Goal: Task Accomplishment & Management: Manage account settings

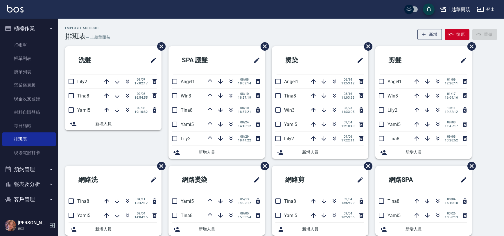
click at [33, 47] on link "打帳單" at bounding box center [28, 44] width 53 height 13
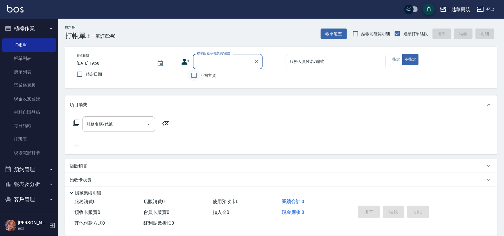
click at [192, 75] on input "不留客資" at bounding box center [194, 75] width 12 height 12
checkbox input "true"
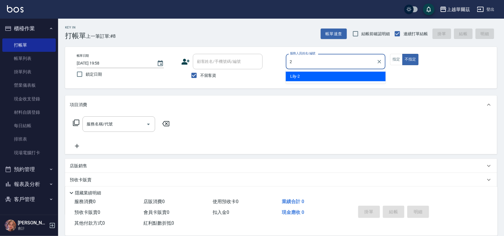
type input "Lily-2"
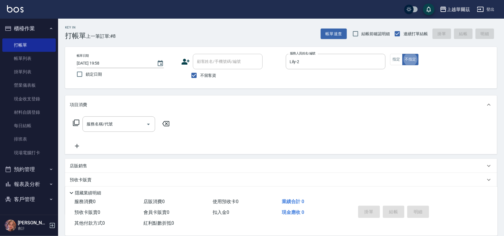
type button "false"
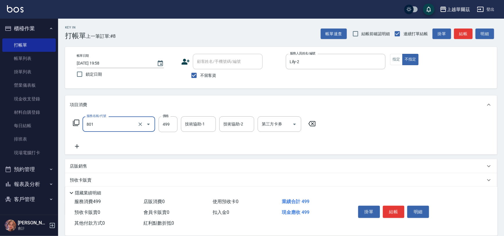
type input "舒壓洗499(801)"
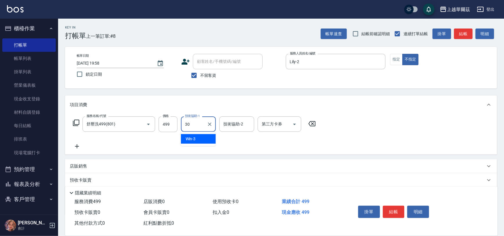
type input "candy-30"
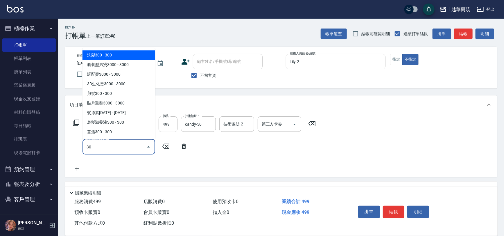
type input "304"
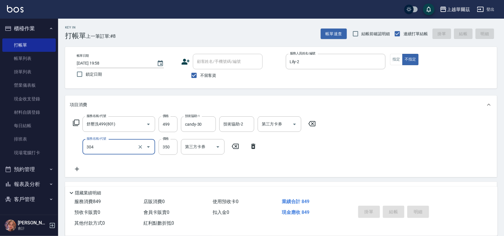
type input "2025/09/08 19:59"
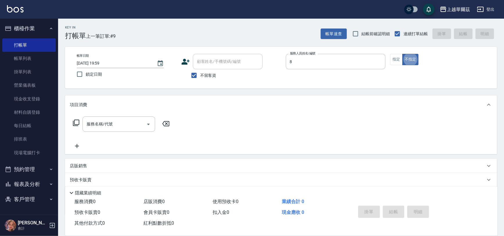
type input "Tina-8"
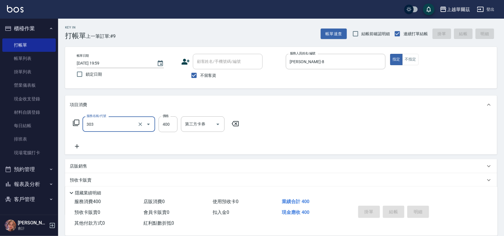
type input "303"
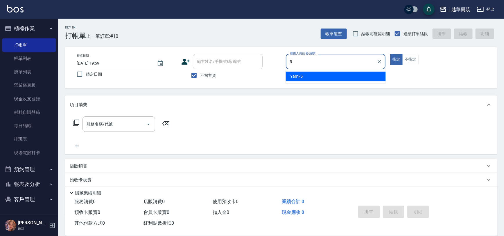
type input "Yami-5"
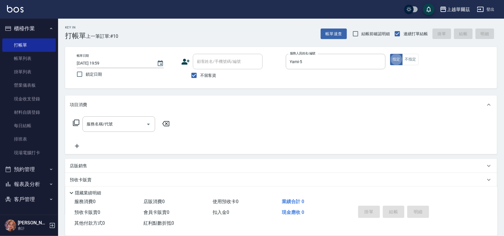
type button "true"
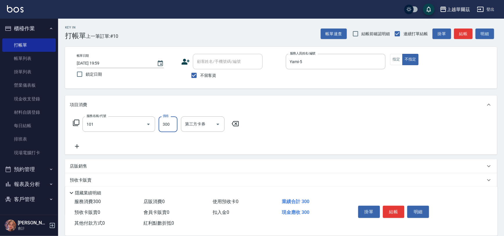
type input "洗髮300(101)"
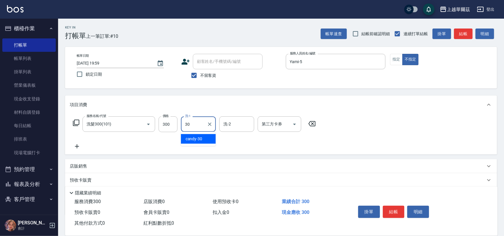
type input "candy-30"
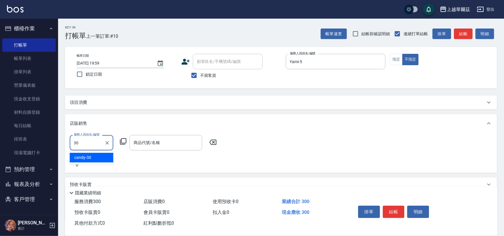
type input "candy-30"
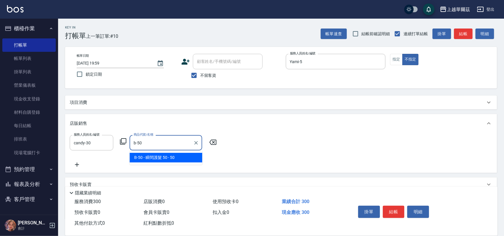
type input "瞬間護髮 50"
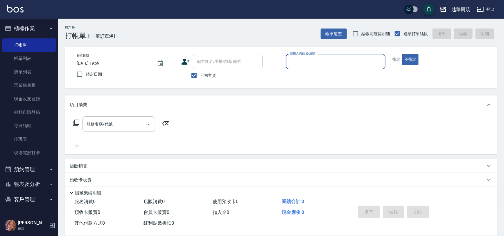
click at [18, 32] on button "櫃檯作業" at bounding box center [28, 28] width 53 height 15
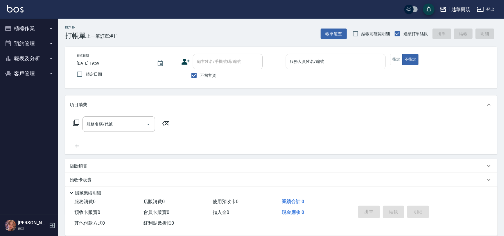
click at [21, 52] on button "報表及分析" at bounding box center [28, 58] width 53 height 15
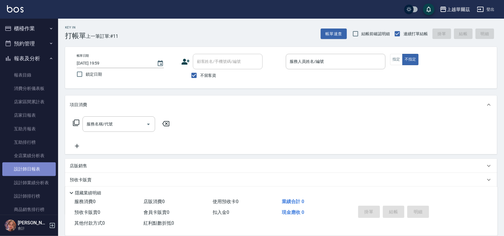
click at [33, 165] on link "設計師日報表" at bounding box center [28, 168] width 53 height 13
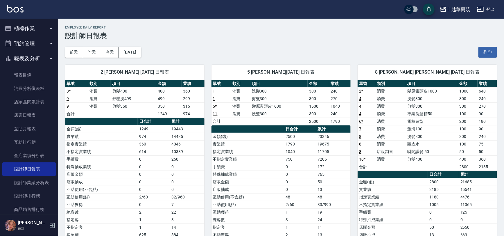
click at [27, 58] on button "報表及分析" at bounding box center [28, 58] width 53 height 15
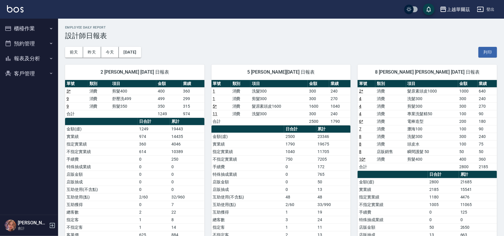
click at [27, 58] on button "報表及分析" at bounding box center [28, 58] width 53 height 15
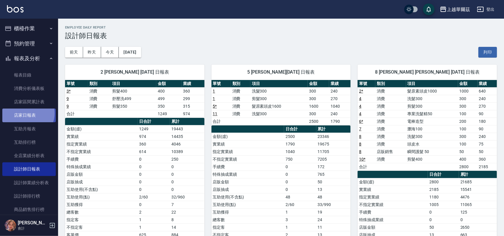
click at [25, 113] on link "店家日報表" at bounding box center [28, 114] width 53 height 13
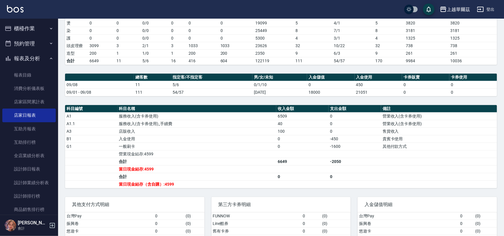
scroll to position [112, 0]
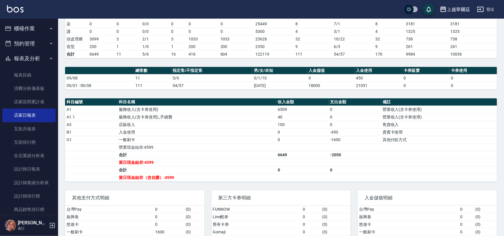
click at [29, 64] on button "報表及分析" at bounding box center [28, 58] width 53 height 15
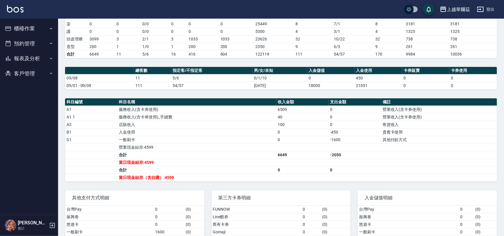
click at [19, 25] on button "櫃檯作業" at bounding box center [28, 28] width 53 height 15
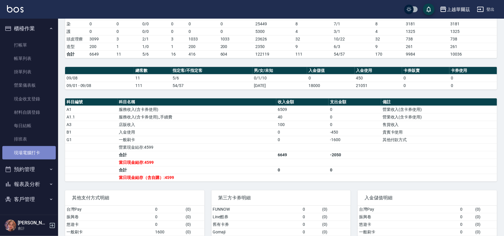
click at [28, 154] on link "現場電腦打卡" at bounding box center [28, 152] width 53 height 13
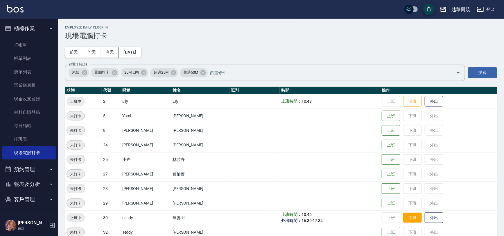
click at [403, 216] on button "下班" at bounding box center [412, 217] width 19 height 10
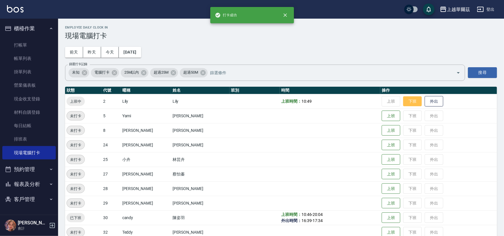
click at [404, 104] on button "下班" at bounding box center [412, 101] width 19 height 10
click at [34, 29] on button "櫃檯作業" at bounding box center [28, 28] width 53 height 15
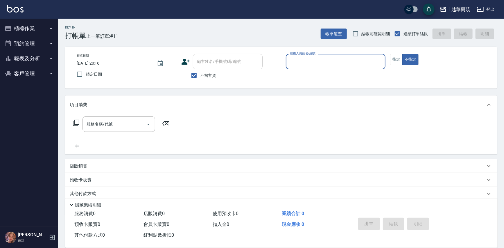
click at [34, 58] on button "報表及分析" at bounding box center [28, 58] width 53 height 15
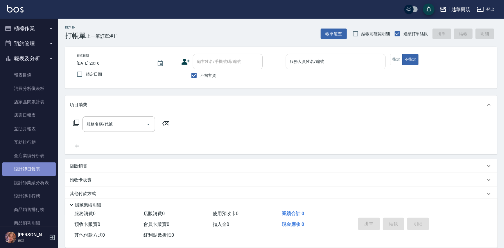
click at [34, 166] on link "設計師日報表" at bounding box center [28, 168] width 53 height 13
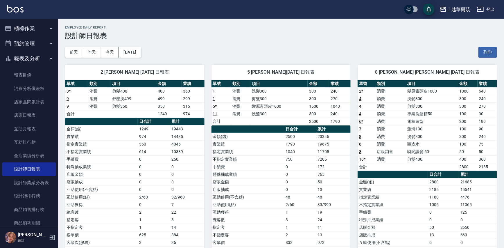
scroll to position [9, 0]
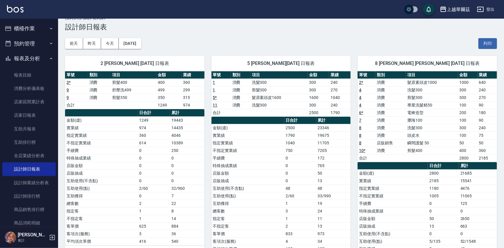
click at [360, 149] on link "10 *" at bounding box center [362, 150] width 6 height 5
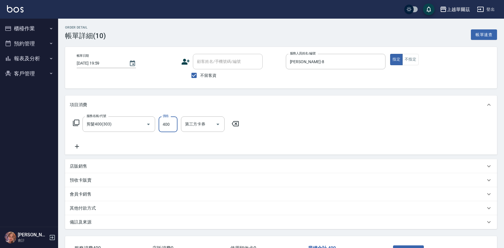
click at [167, 122] on input "400" at bounding box center [168, 124] width 19 height 16
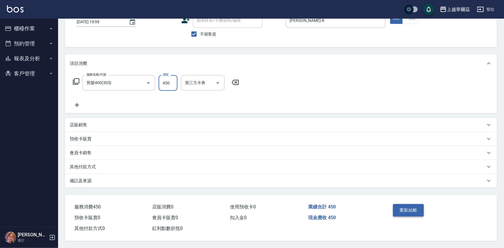
type input "450"
click at [413, 209] on button "重新結帳" at bounding box center [408, 210] width 31 height 12
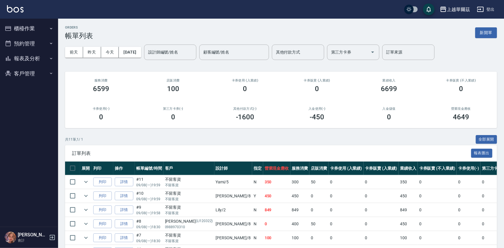
click at [32, 57] on button "報表及分析" at bounding box center [28, 58] width 53 height 15
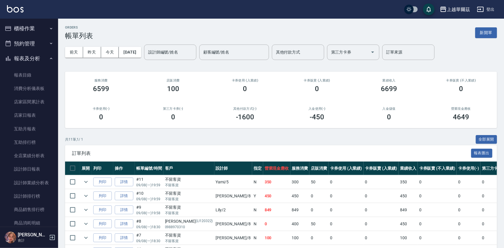
click at [26, 26] on button "櫃檯作業" at bounding box center [28, 28] width 53 height 15
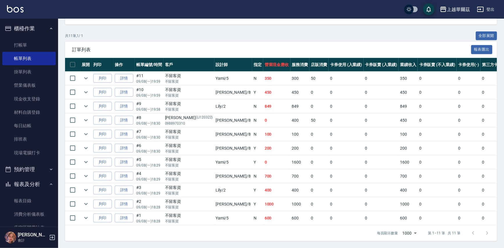
scroll to position [107, 0]
click at [87, 200] on icon "expand row" at bounding box center [86, 203] width 7 height 7
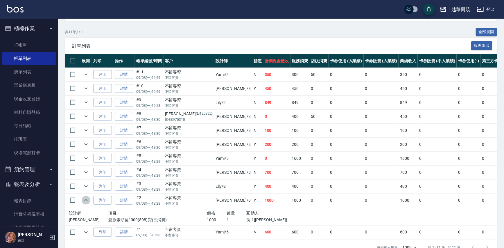
click at [87, 200] on icon "expand row" at bounding box center [86, 199] width 7 height 7
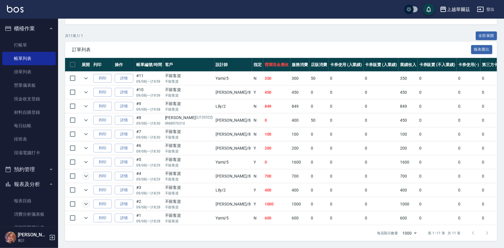
click at [87, 172] on icon "expand row" at bounding box center [86, 175] width 7 height 7
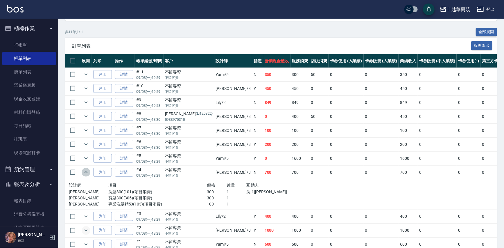
click at [87, 169] on icon "expand row" at bounding box center [86, 172] width 7 height 7
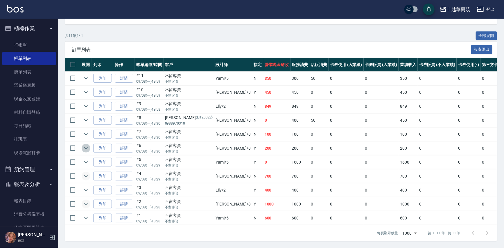
click at [83, 144] on icon "expand row" at bounding box center [86, 147] width 7 height 7
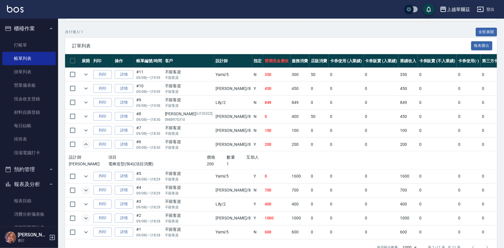
click at [83, 143] on icon "expand row" at bounding box center [86, 144] width 7 height 7
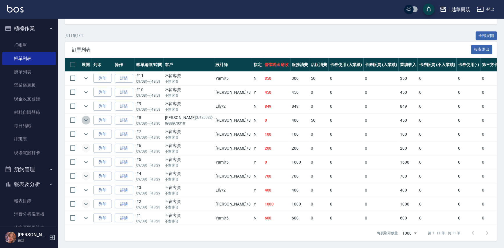
click at [83, 117] on icon "expand row" at bounding box center [86, 120] width 7 height 7
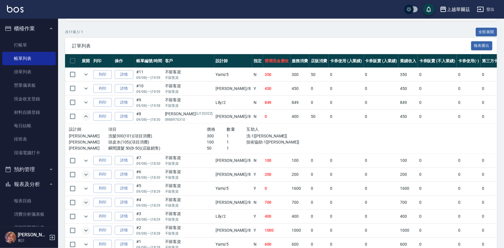
click at [83, 117] on icon "expand row" at bounding box center [86, 116] width 7 height 7
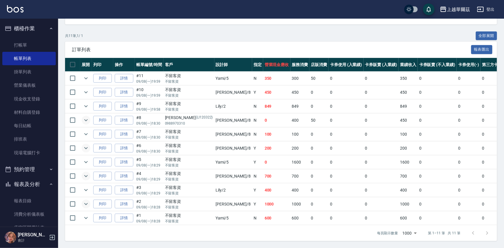
click at [25, 27] on button "櫃檯作業" at bounding box center [28, 28] width 53 height 15
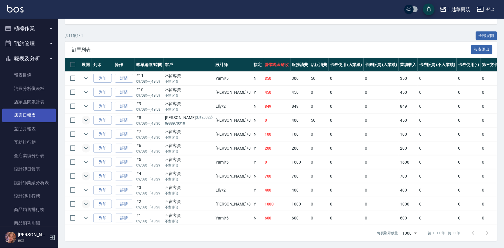
click at [34, 110] on link "店家日報表" at bounding box center [28, 114] width 53 height 13
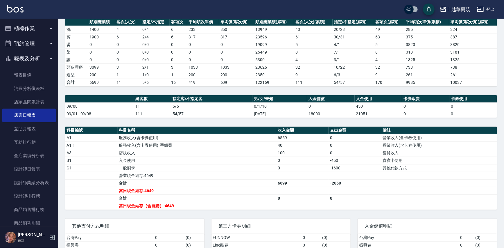
scroll to position [87, 0]
